Goal: Task Accomplishment & Management: Manage account settings

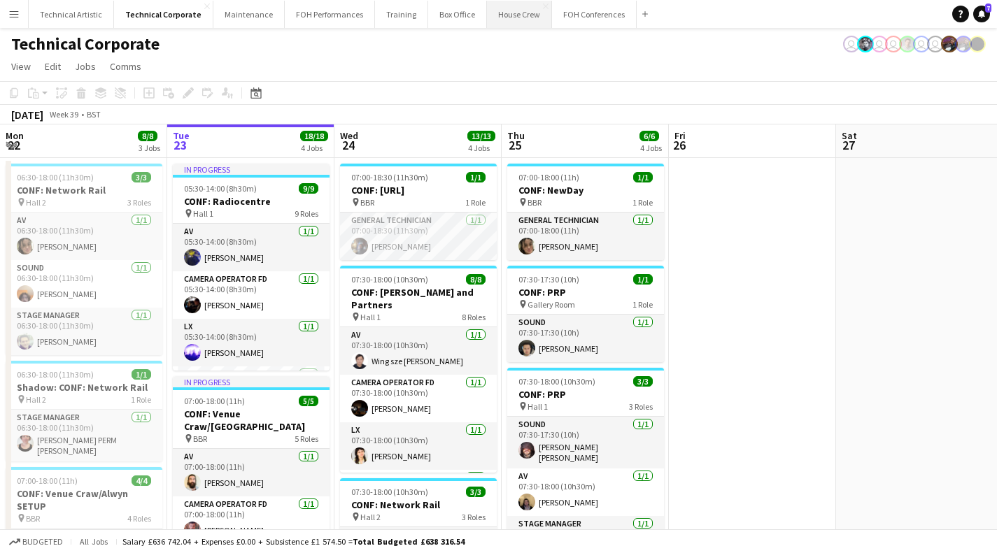
click at [506, 17] on button "House Crew Close" at bounding box center [519, 14] width 65 height 27
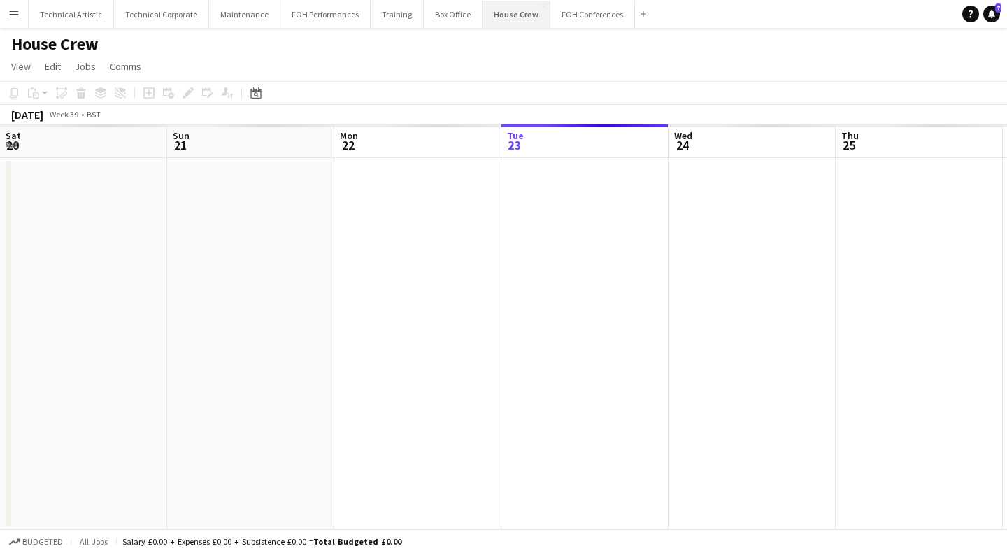
scroll to position [0, 334]
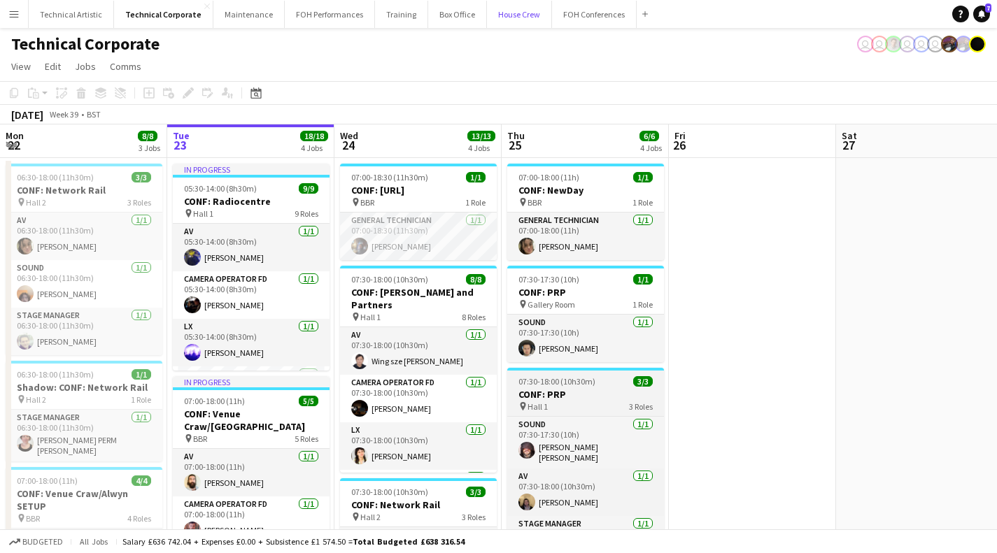
scroll to position [0, 399]
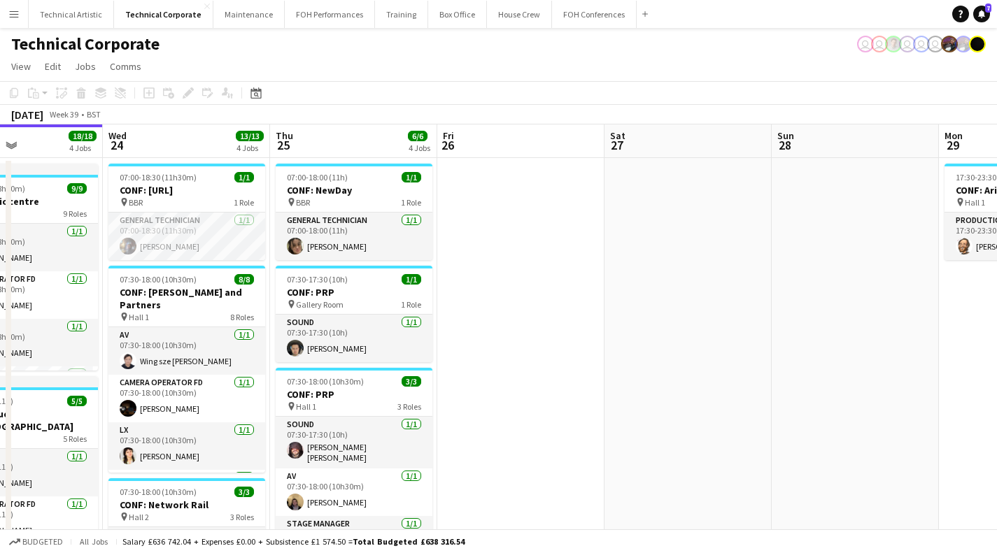
click at [727, 43] on div "Technical Corporate user user user user user" at bounding box center [498, 41] width 997 height 27
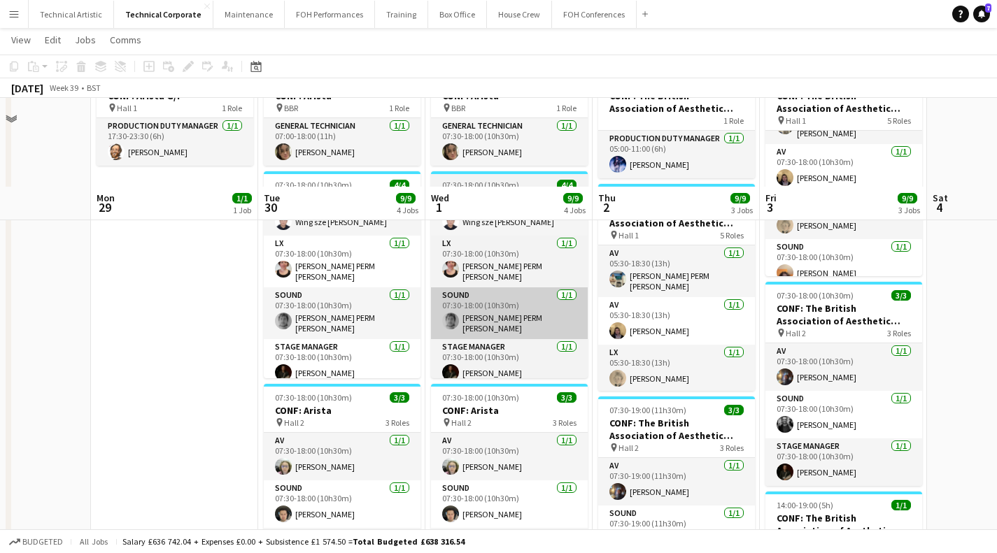
scroll to position [0, 0]
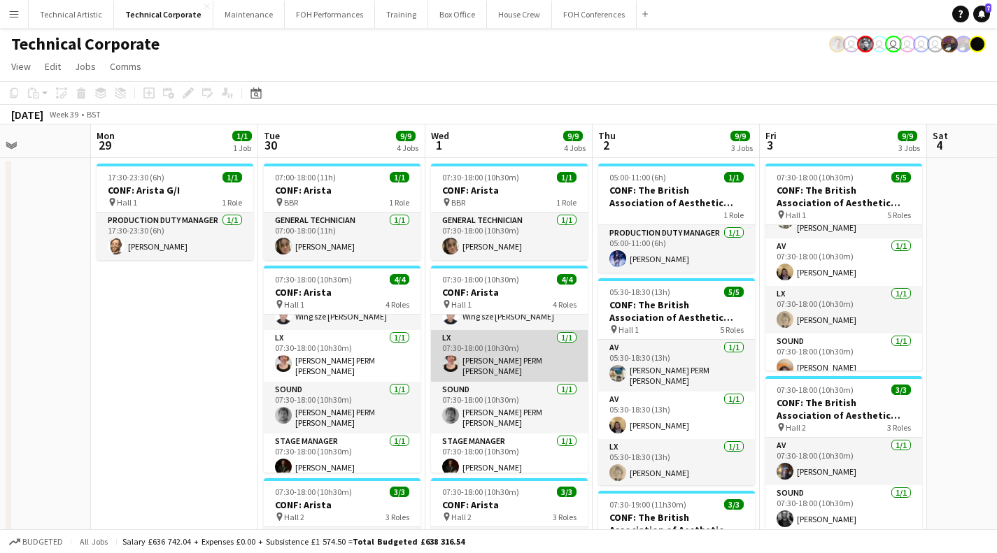
click at [481, 367] on app-card-role "LX 1/1 07:30-18:00 (10h30m) Marie PERM Kearney" at bounding box center [509, 356] width 157 height 52
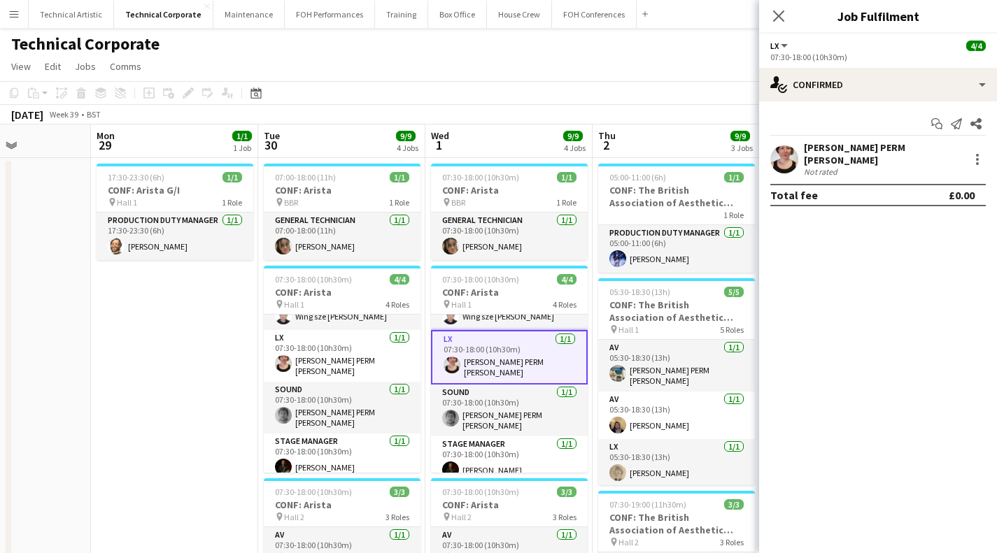
click at [334, 80] on app-page-menu "View Day view expanded Day view collapsed Month view Date picker Jump to today …" at bounding box center [498, 68] width 997 height 27
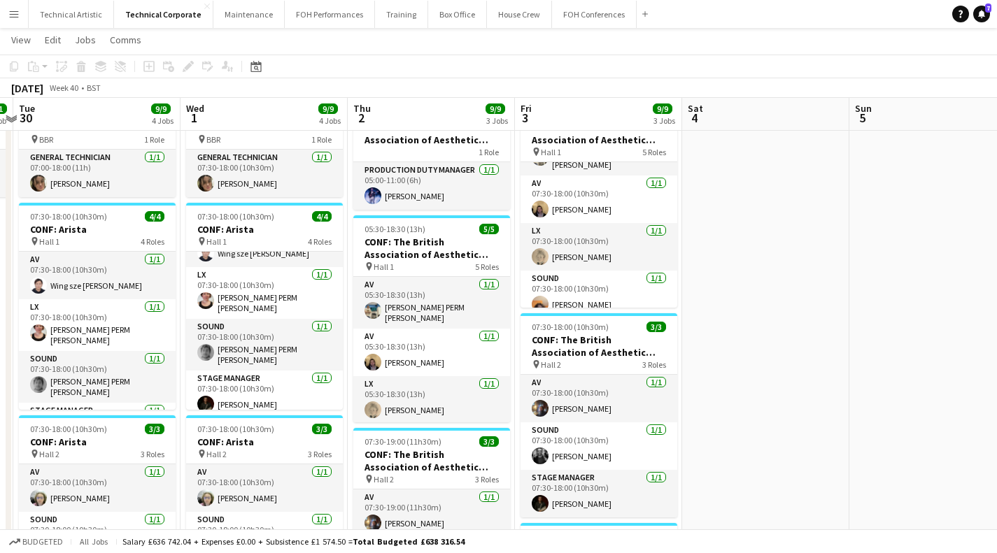
scroll to position [61, 0]
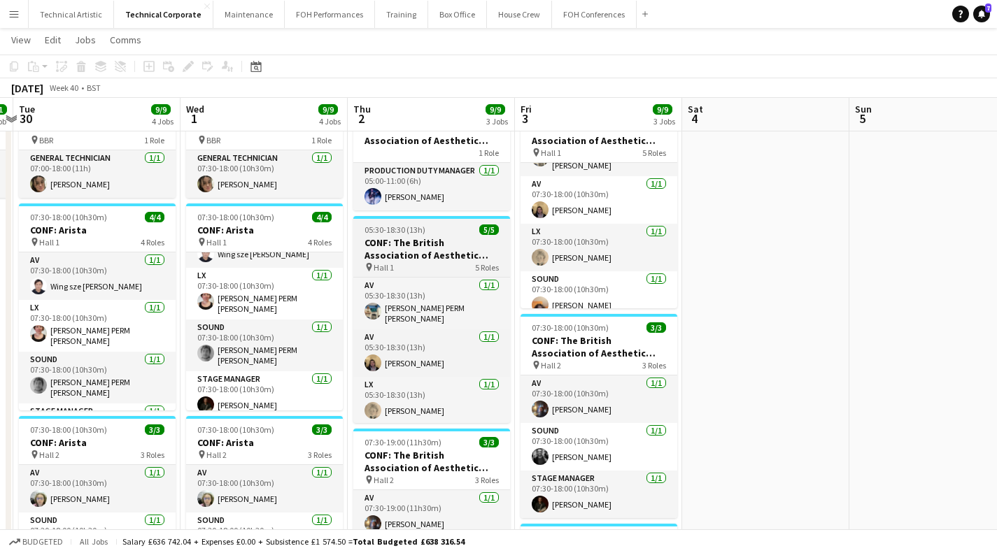
click at [409, 248] on h3 "CONF: The British Association of Aesthetic Plastic Surgeons" at bounding box center [431, 248] width 157 height 25
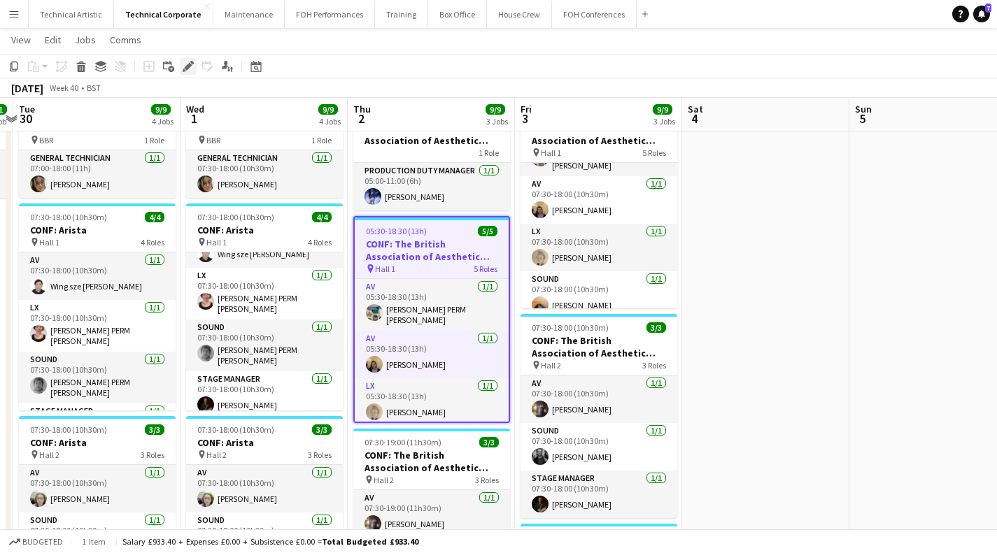
click at [185, 60] on div "Edit" at bounding box center [188, 66] width 17 height 17
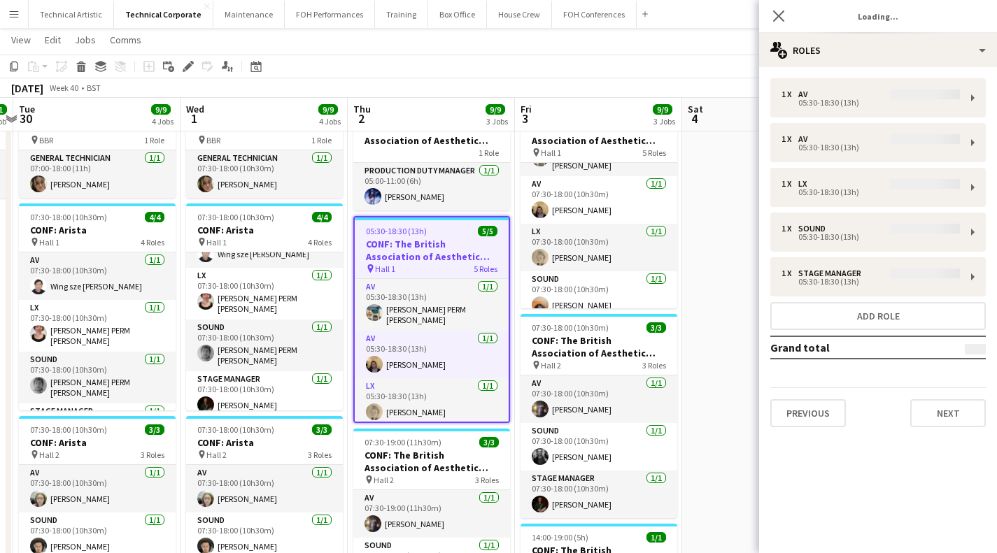
type input "**********"
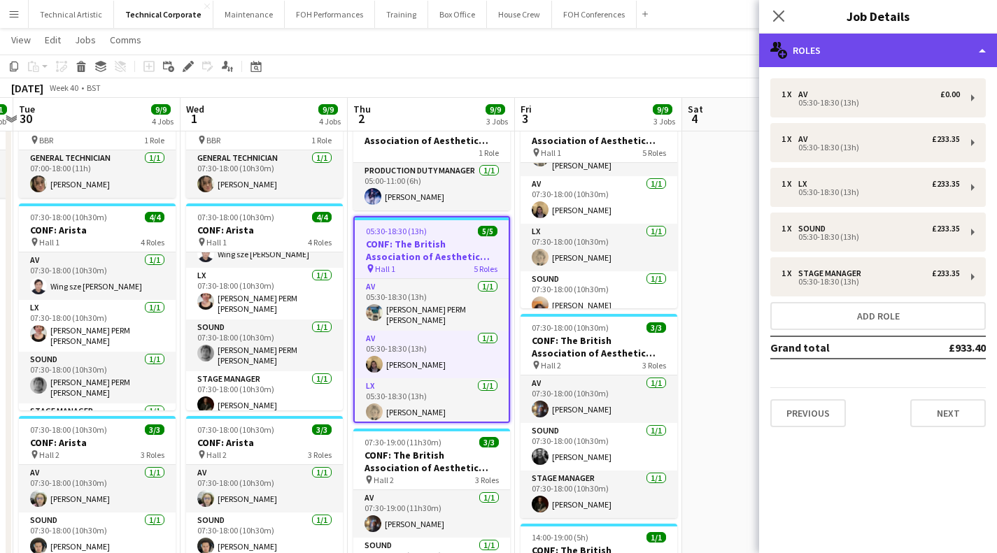
click at [838, 53] on div "multiple-users-add Roles" at bounding box center [878, 51] width 238 height 34
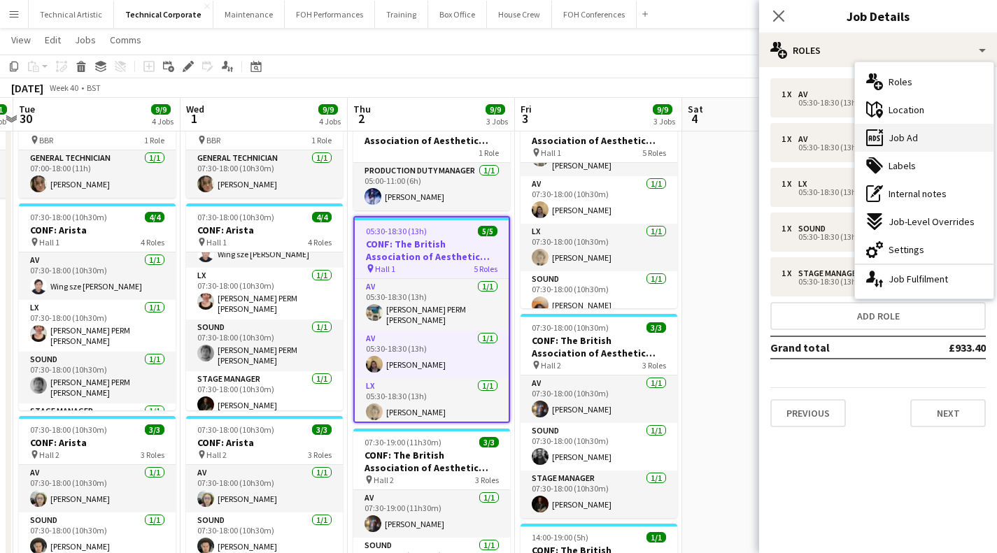
click at [904, 143] on span "Job Ad" at bounding box center [902, 137] width 29 height 13
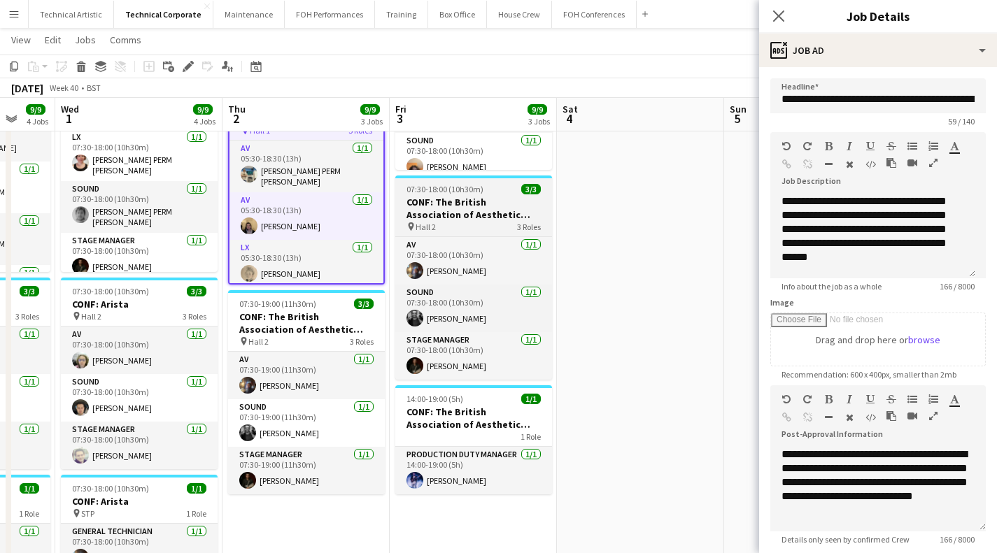
scroll to position [200, 0]
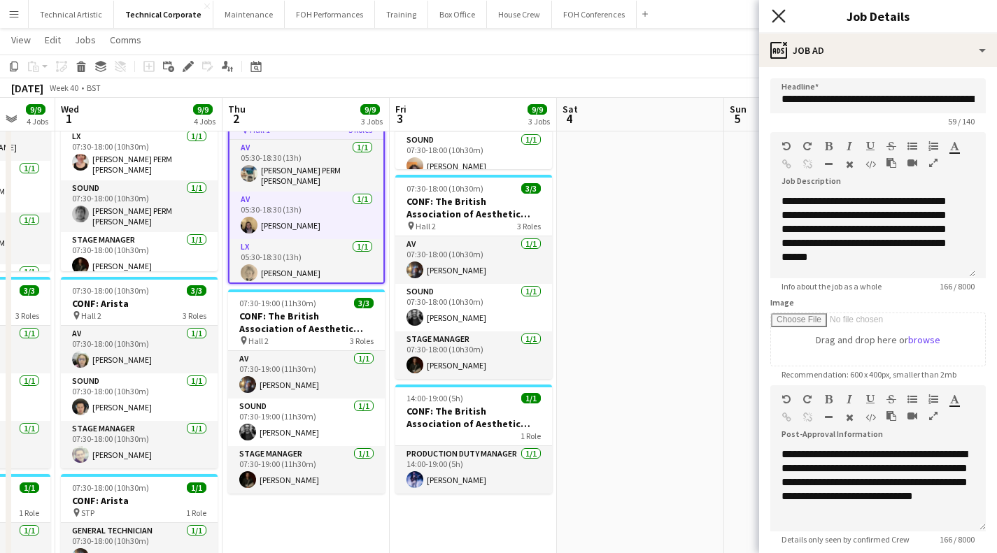
click at [775, 16] on icon "Close pop-in" at bounding box center [777, 15] width 13 height 13
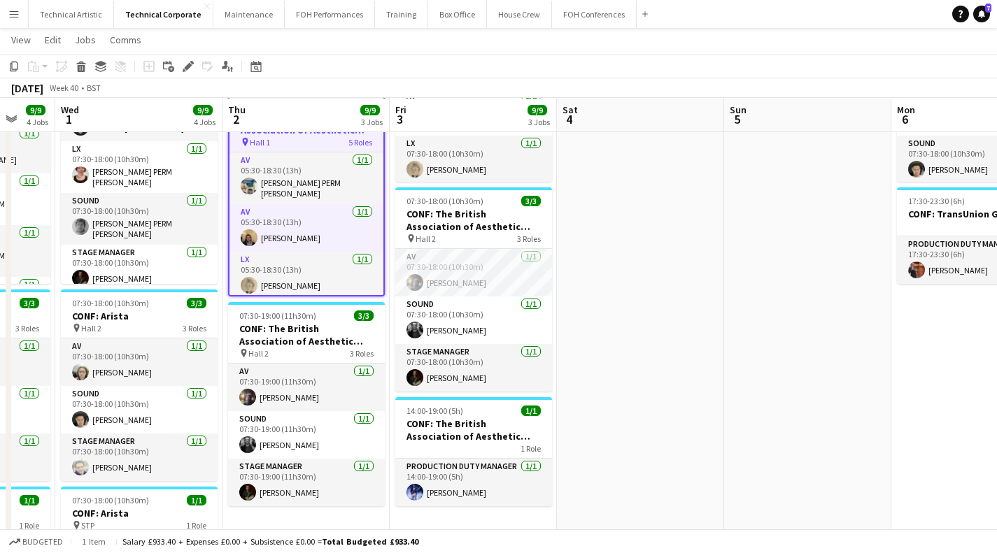
scroll to position [188, 0]
click at [512, 285] on app-card-role "AV 1/1 07:30-18:00 (10h30m) Riley Zaporozan" at bounding box center [473, 272] width 157 height 48
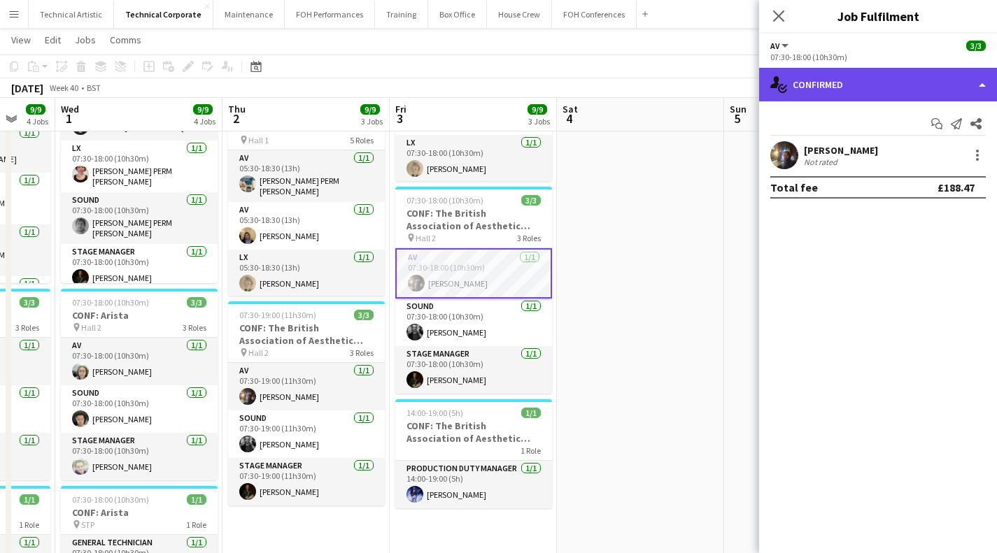
click at [862, 77] on div "single-neutral-actions-check-2 Confirmed" at bounding box center [878, 85] width 238 height 34
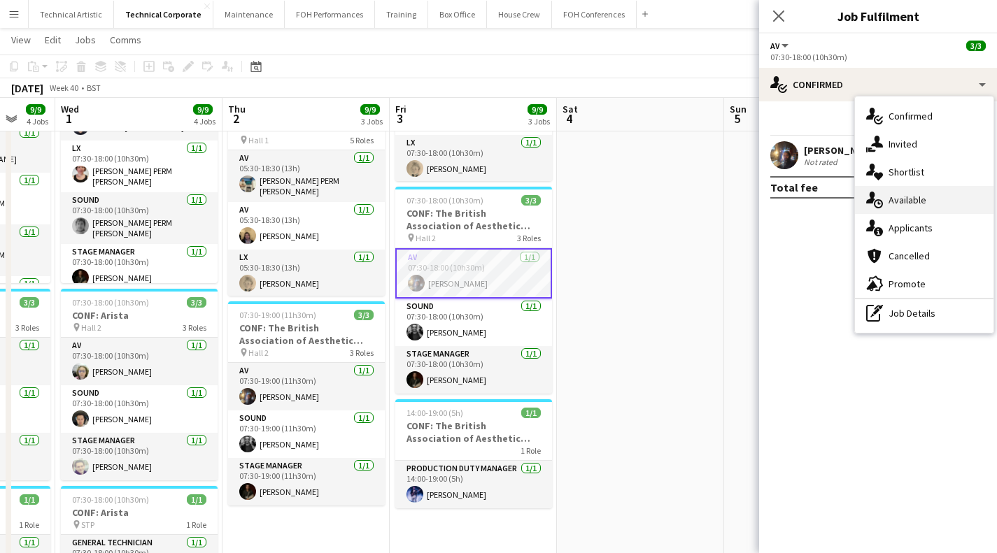
click at [892, 195] on span "Available" at bounding box center [907, 200] width 38 height 13
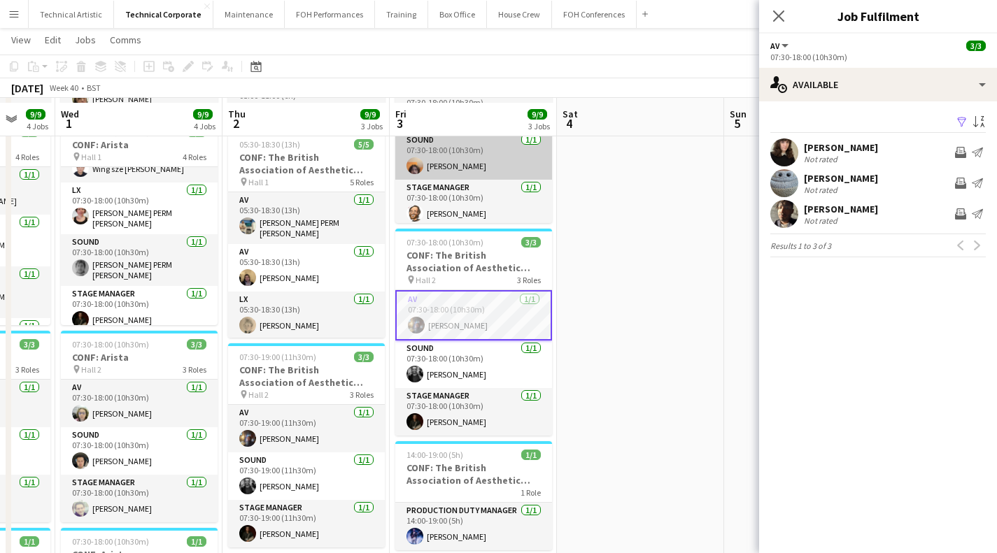
scroll to position [152, 0]
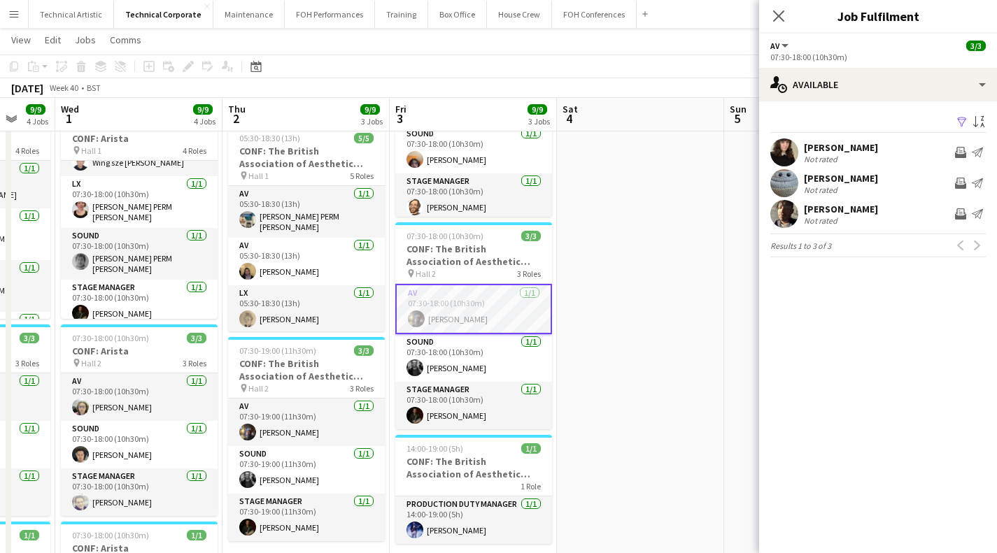
click at [467, 301] on app-card-role "AV 1/1 07:30-18:00 (10h30m) Riley Zaporozan" at bounding box center [473, 309] width 157 height 50
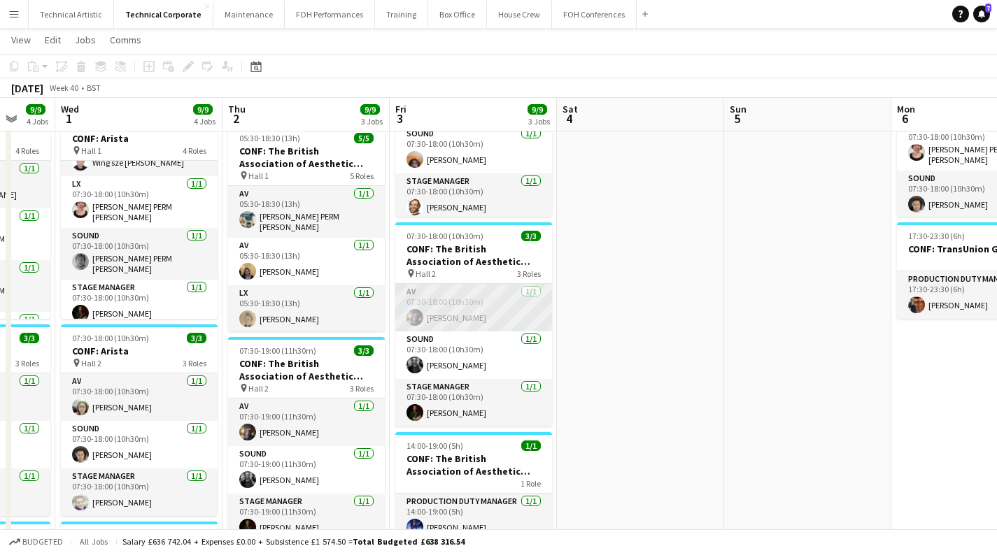
click at [464, 310] on app-card-role "AV 1/1 07:30-18:00 (10h30m) Riley Zaporozan" at bounding box center [473, 308] width 157 height 48
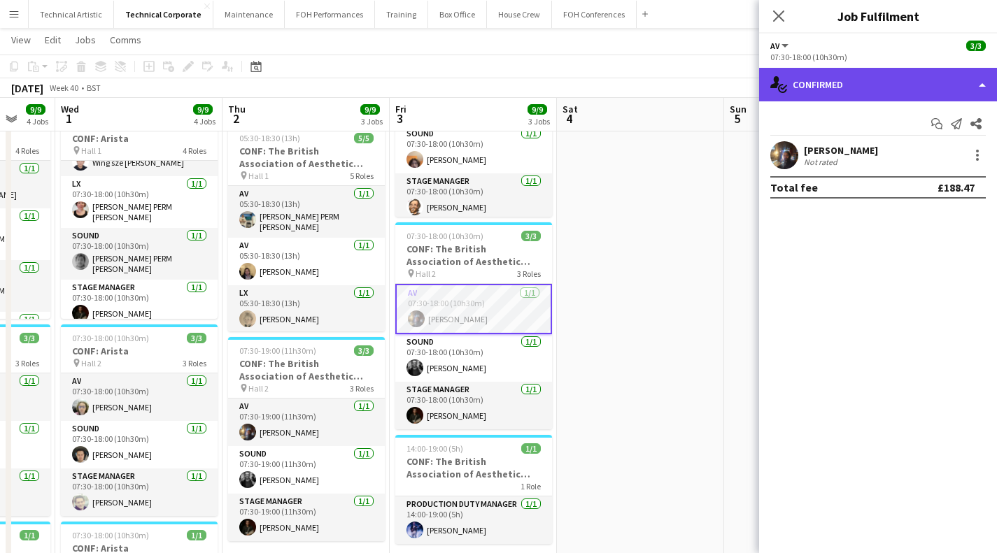
click at [862, 81] on div "single-neutral-actions-check-2 Confirmed" at bounding box center [878, 85] width 238 height 34
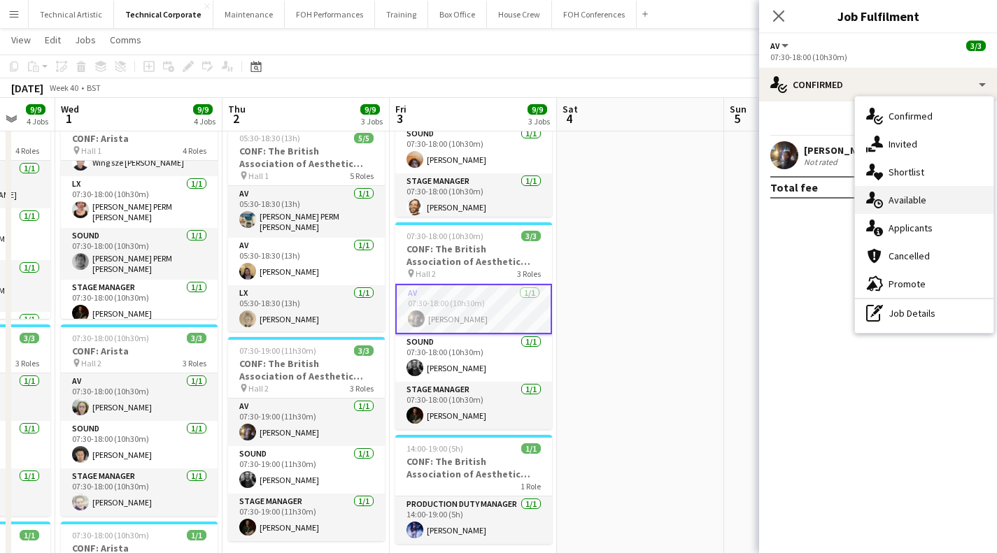
click at [920, 190] on div "single-neutral-actions-upload Available" at bounding box center [924, 200] width 138 height 28
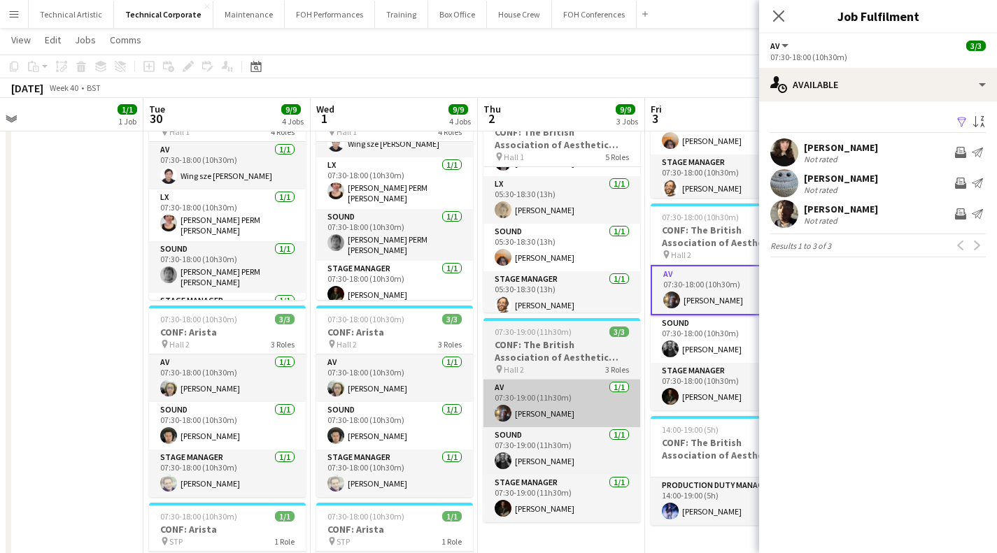
scroll to position [171, 0]
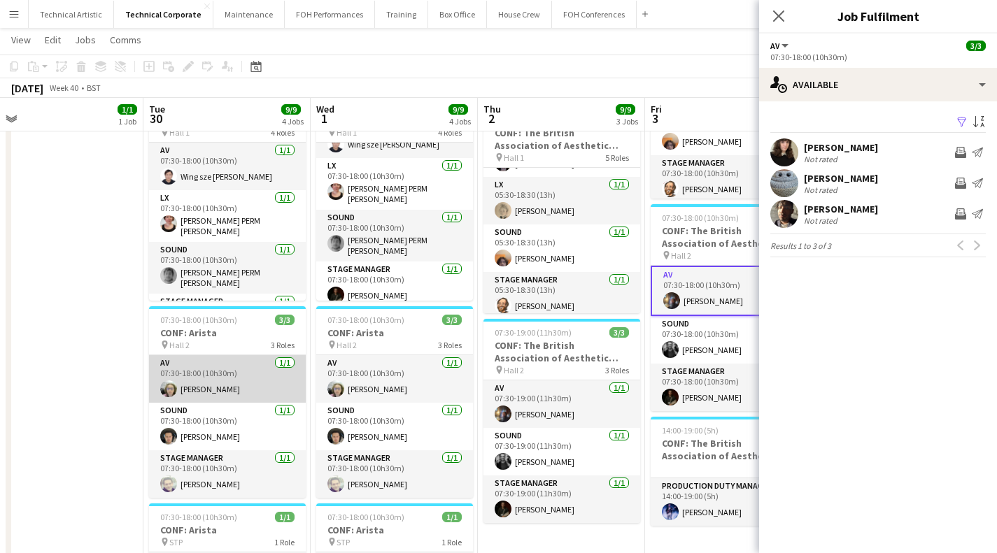
click at [209, 376] on app-card-role "AV 1/1 07:30-18:00 (10h30m) Sophie PERM Richardson" at bounding box center [227, 379] width 157 height 48
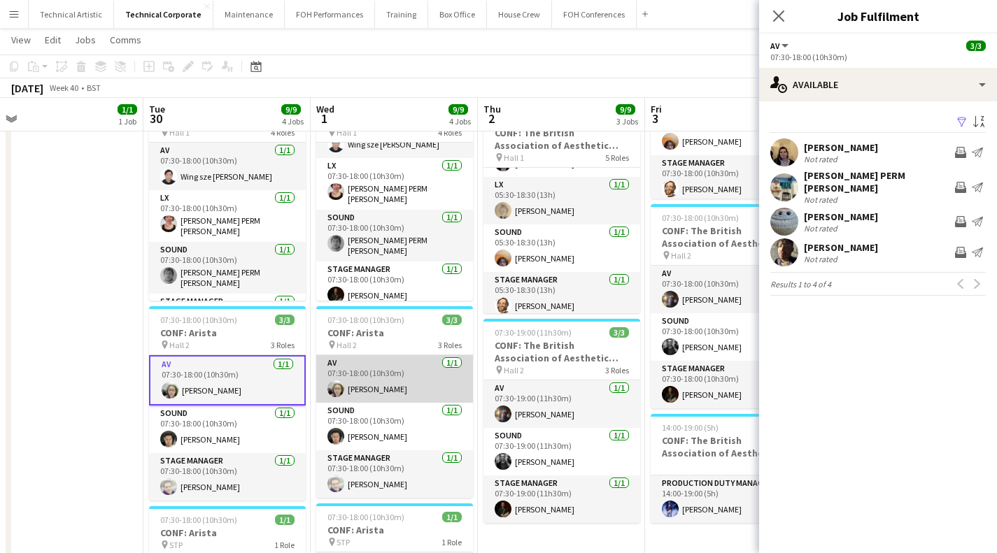
click at [383, 392] on app-card-role "AV 1/1 07:30-18:00 (10h30m) Sophie PERM Richardson" at bounding box center [394, 379] width 157 height 48
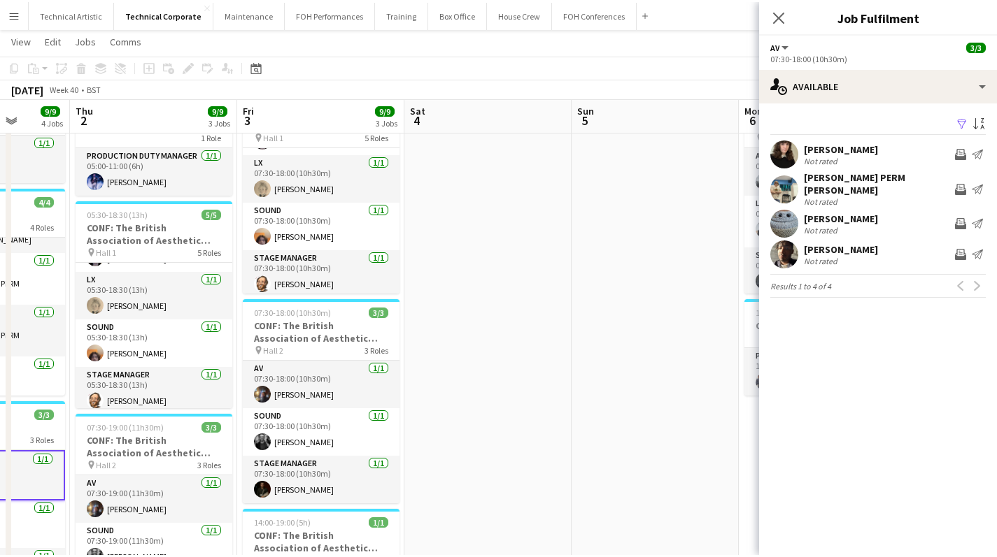
scroll to position [0, 0]
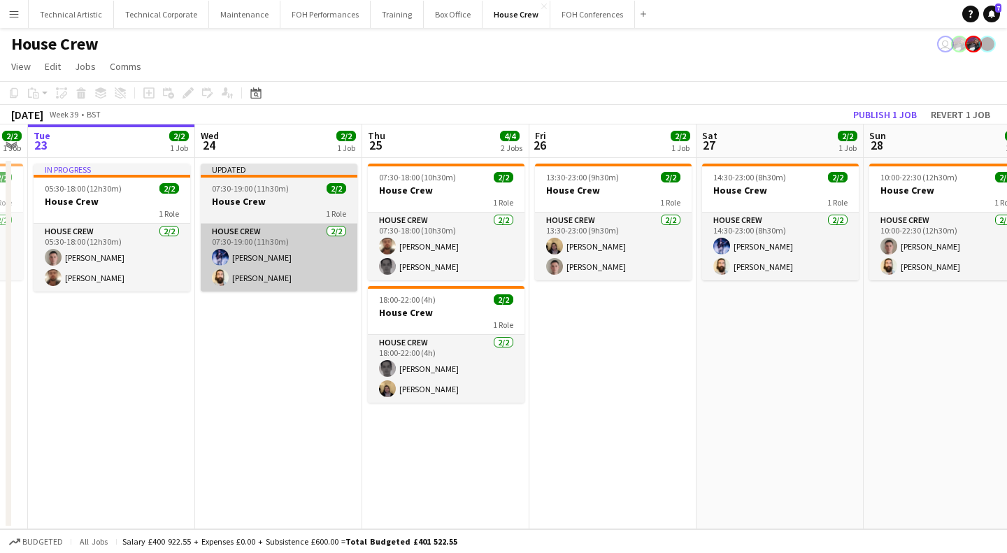
scroll to position [0, 474]
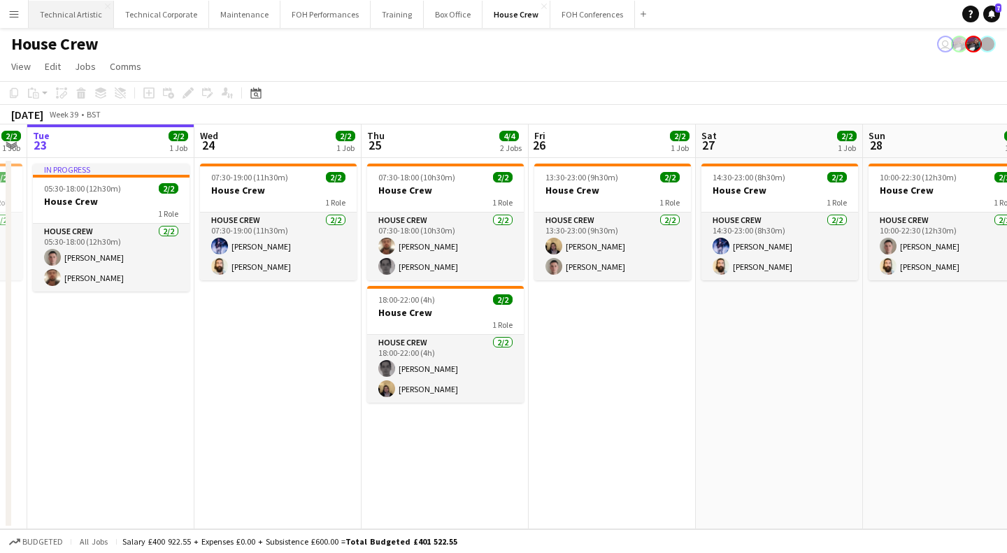
click at [76, 22] on button "Technical Artistic Close" at bounding box center [71, 14] width 85 height 27
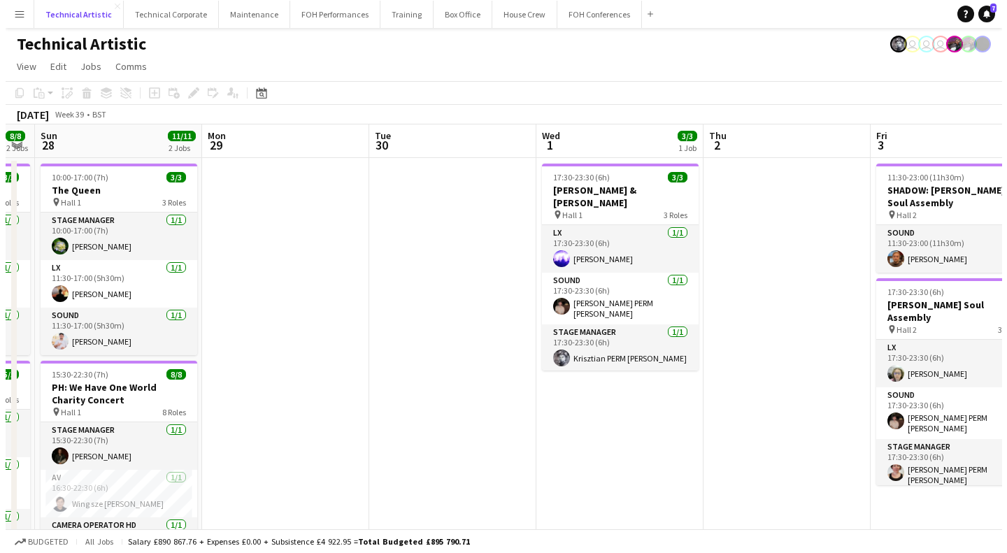
scroll to position [0, 473]
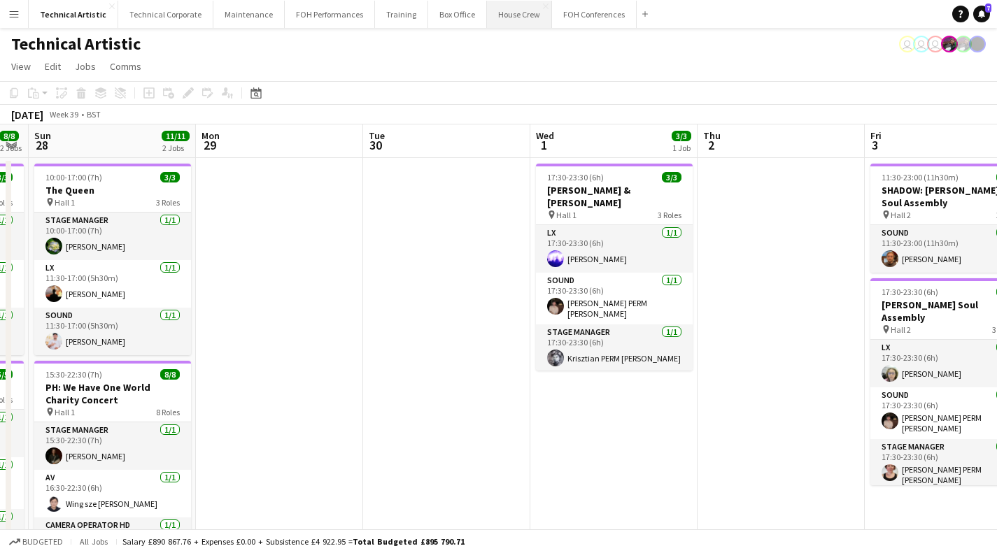
click at [487, 12] on button "House Crew Close" at bounding box center [519, 14] width 65 height 27
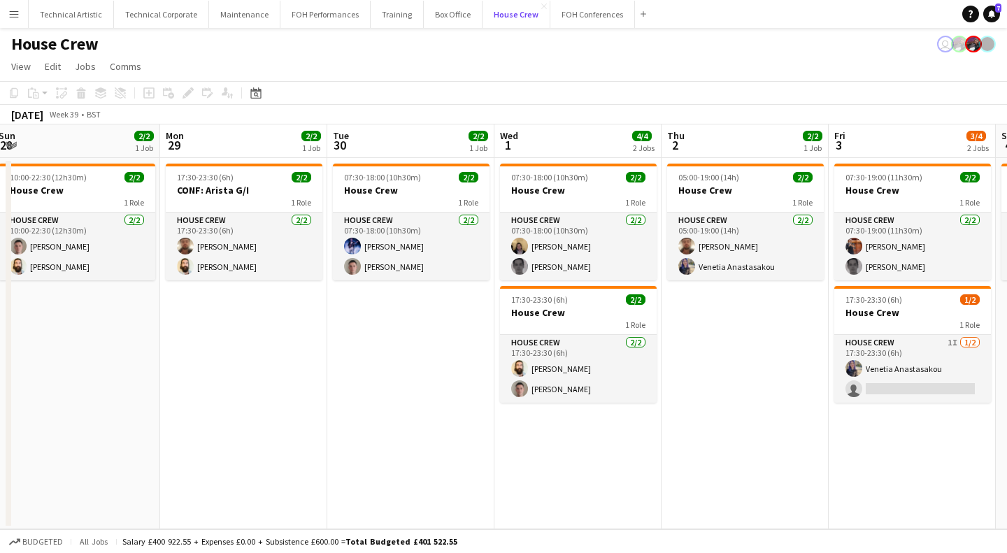
scroll to position [0, 511]
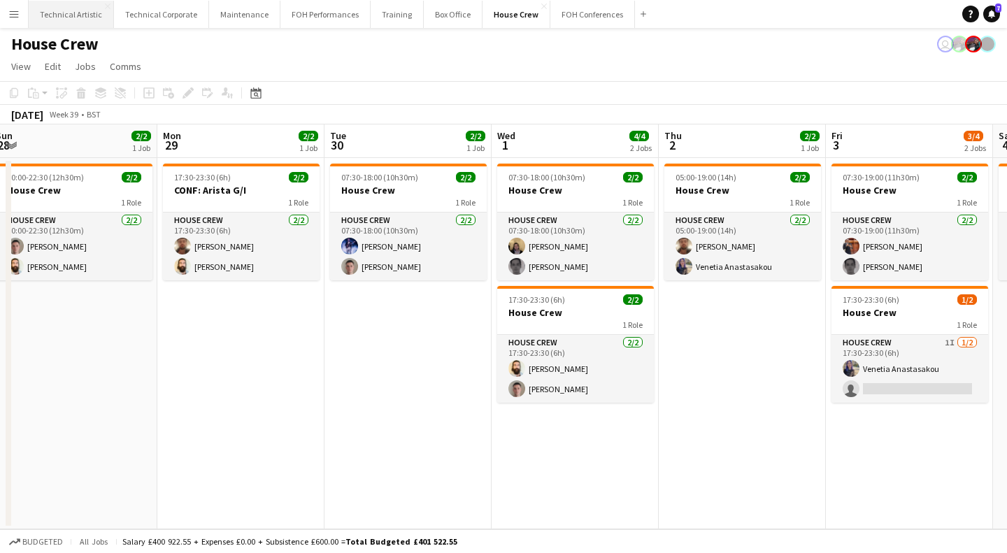
click at [80, 24] on button "Technical Artistic Close" at bounding box center [71, 14] width 85 height 27
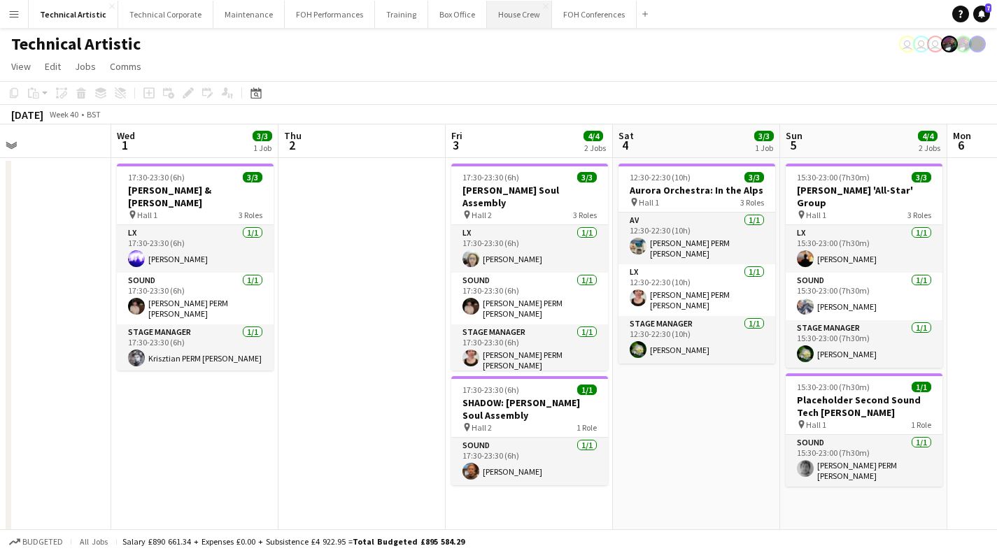
click at [494, 20] on button "House Crew Close" at bounding box center [519, 14] width 65 height 27
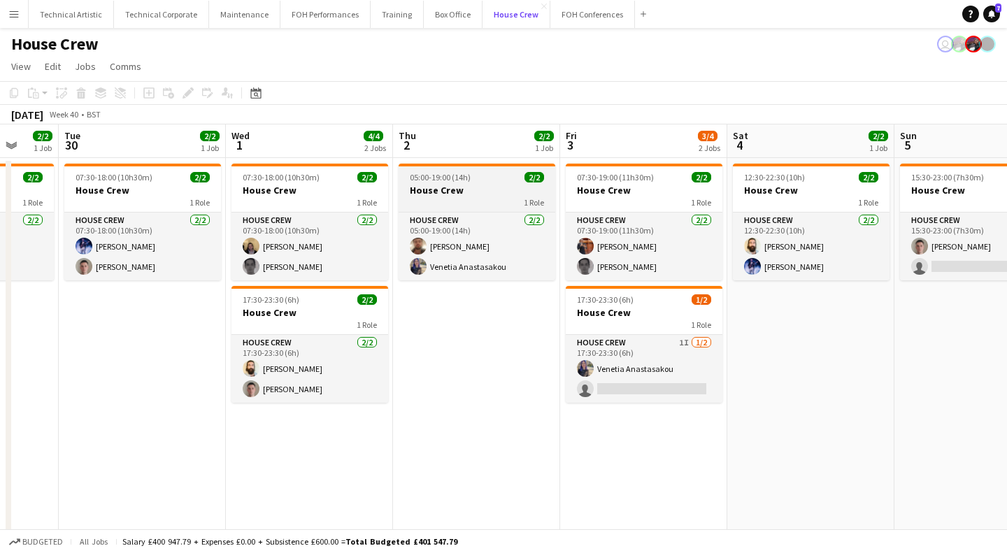
scroll to position [0, 520]
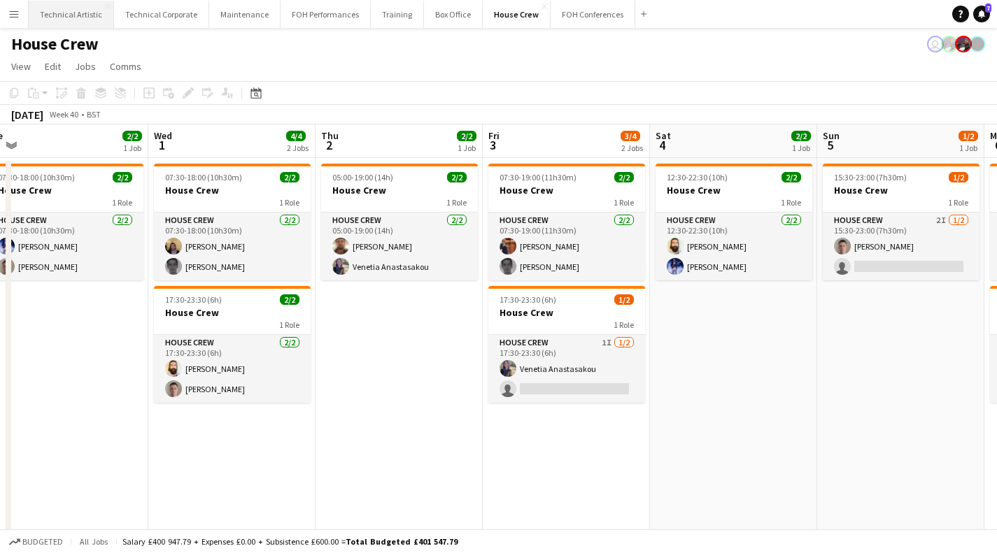
click at [67, 20] on button "Technical Artistic Close" at bounding box center [71, 14] width 85 height 27
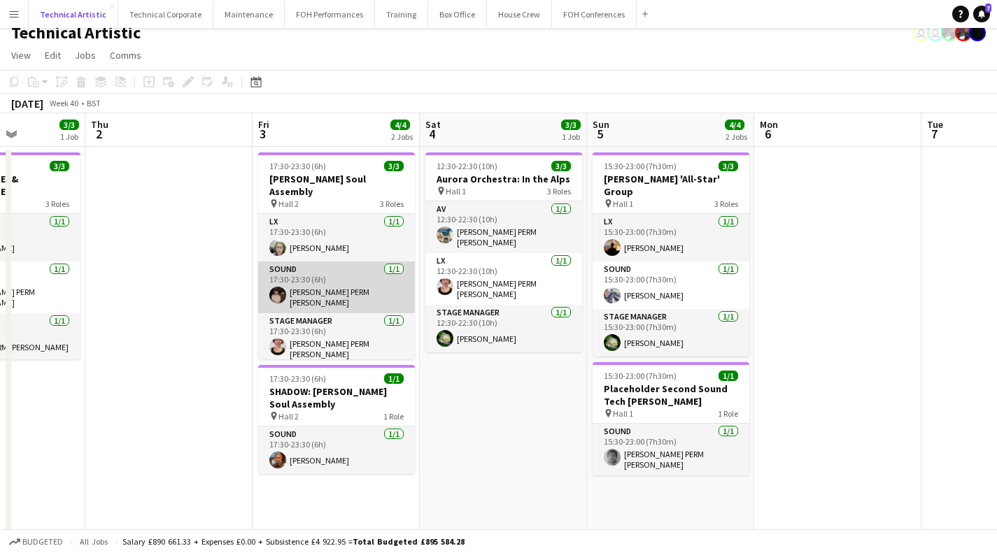
scroll to position [12, 0]
